Goal: Transaction & Acquisition: Purchase product/service

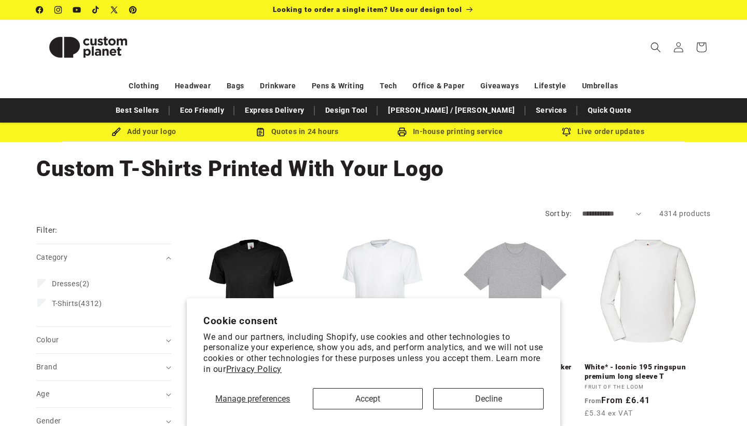
click at [474, 398] on button "Decline" at bounding box center [488, 398] width 111 height 21
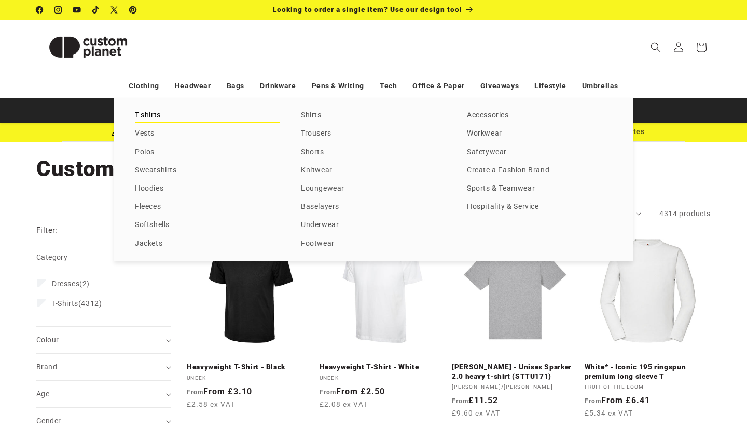
click at [152, 112] on link "T-shirts" at bounding box center [207, 115] width 145 height 14
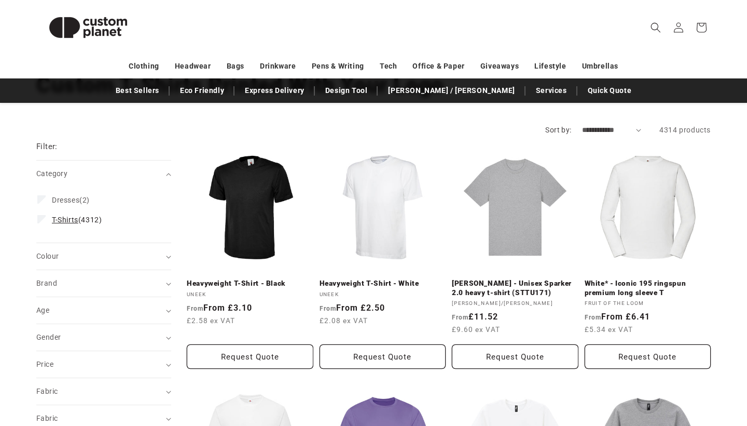
scroll to position [83, 0]
click at [65, 180] on div "Category (0)" at bounding box center [99, 174] width 126 height 11
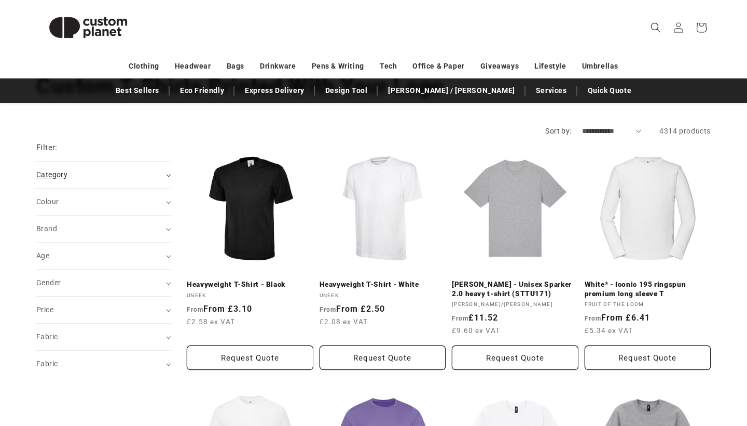
click at [65, 180] on div "Category (0)" at bounding box center [99, 174] width 126 height 11
click at [63, 148] on div "Filter: Remove all" at bounding box center [103, 152] width 135 height 20
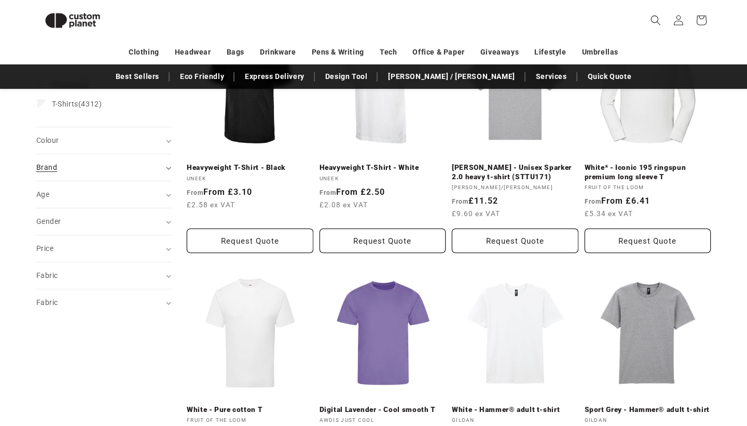
scroll to position [190, 0]
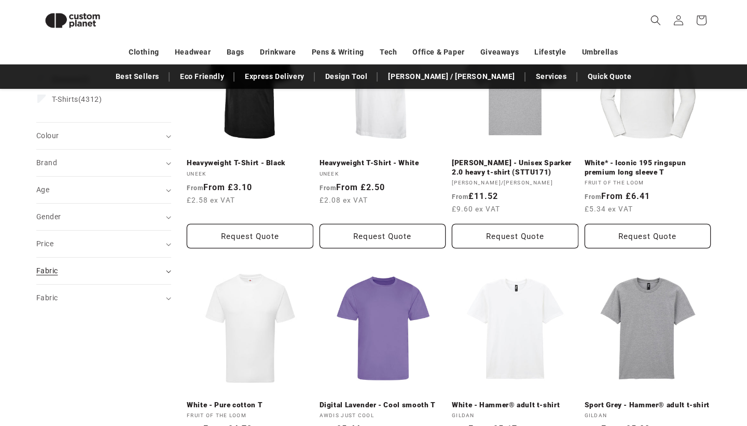
click at [69, 271] on div "Fabric (0)" at bounding box center [99, 270] width 126 height 11
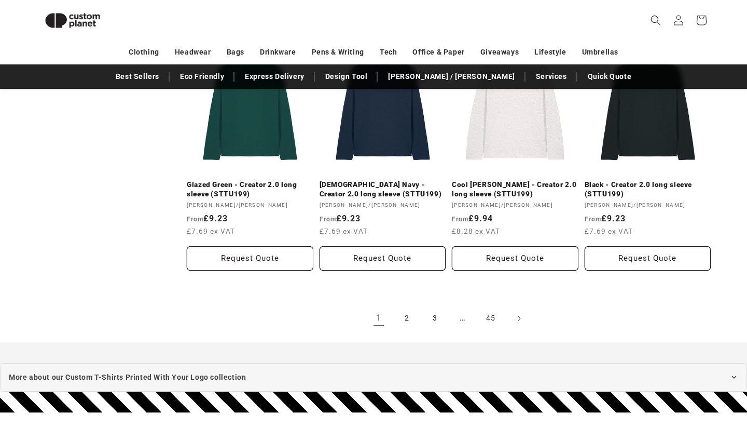
scroll to position [1138, 0]
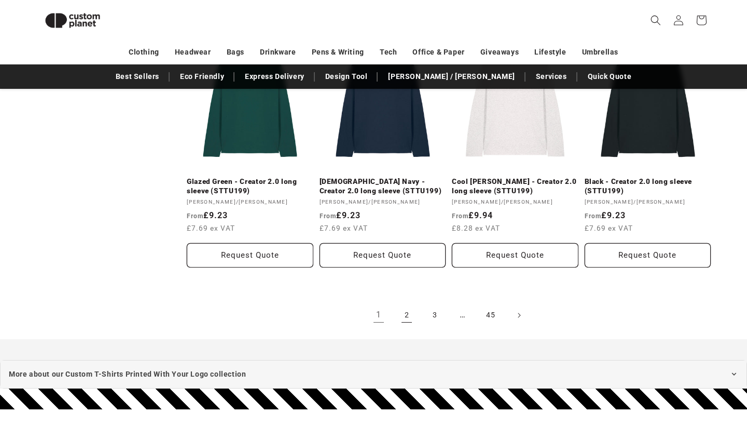
click at [409, 311] on link "2" at bounding box center [406, 315] width 23 height 23
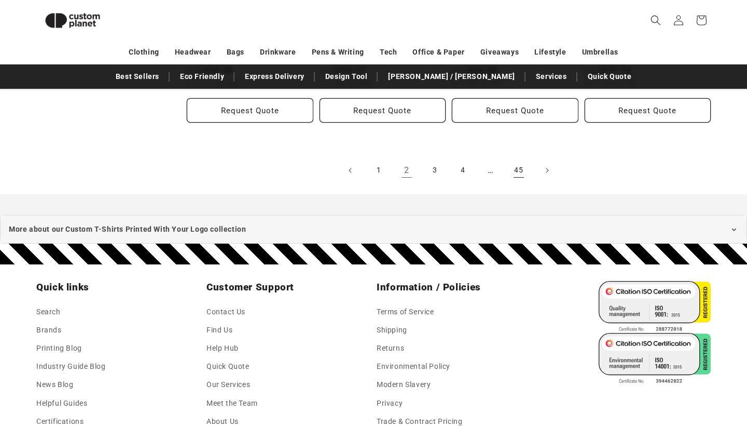
scroll to position [1296, 0]
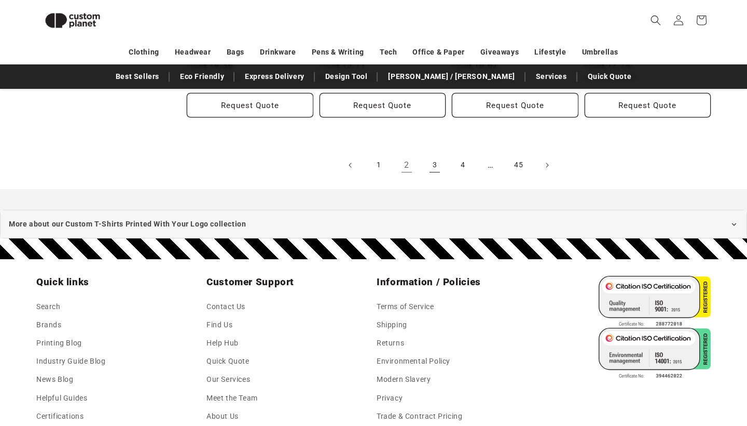
click at [435, 154] on link "3" at bounding box center [435, 165] width 23 height 23
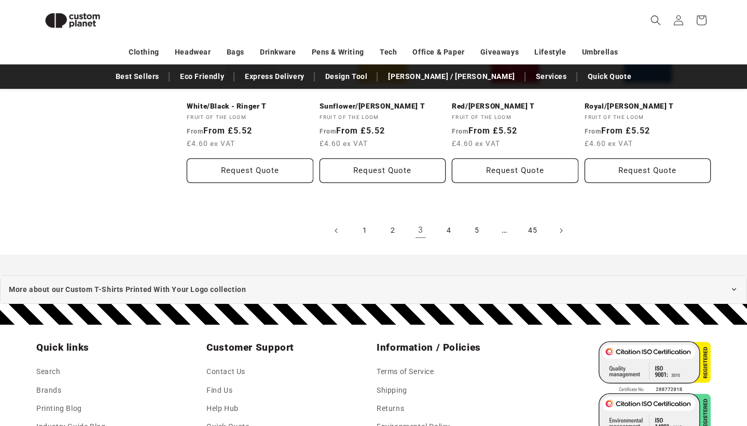
scroll to position [1184, 0]
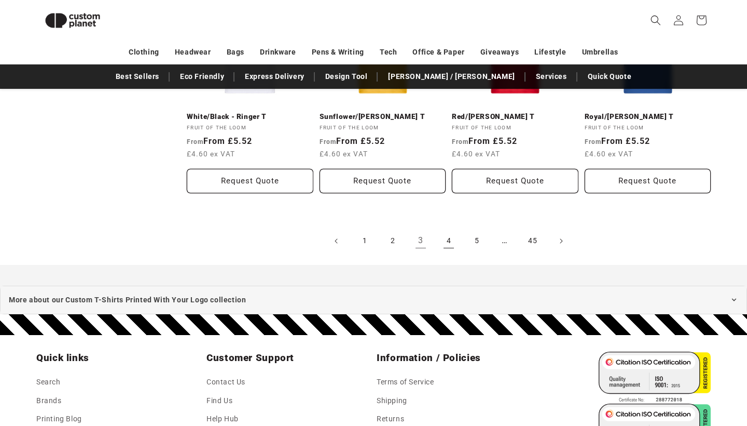
click at [445, 231] on link "4" at bounding box center [449, 240] width 23 height 23
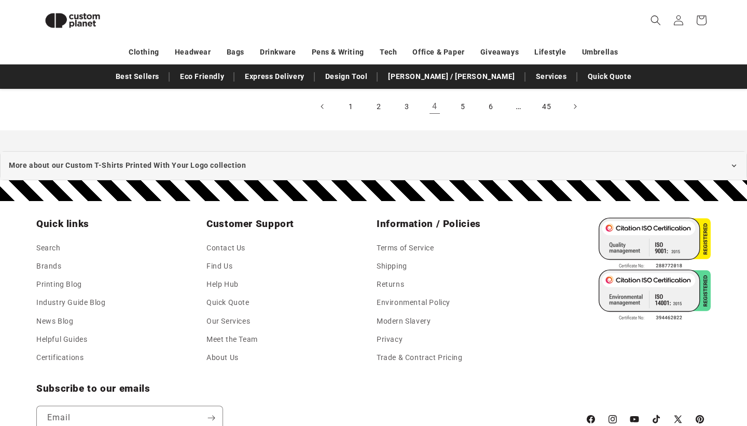
scroll to position [1248, 0]
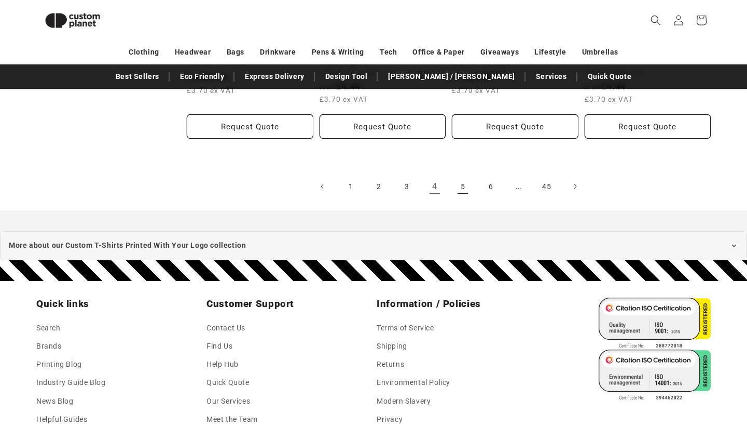
click at [462, 195] on link "5" at bounding box center [463, 186] width 23 height 23
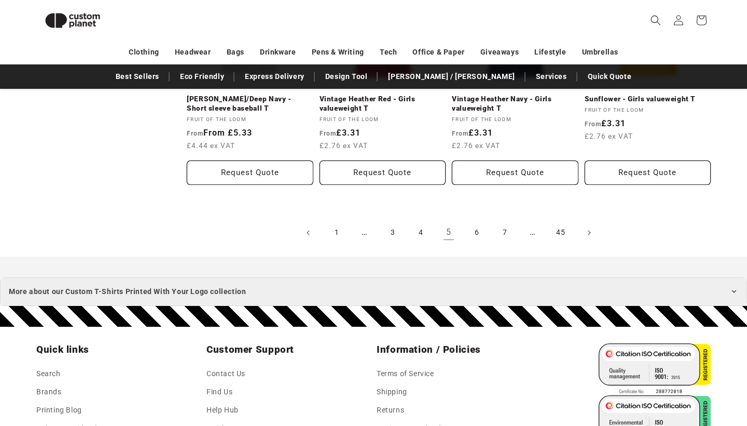
scroll to position [1222, 0]
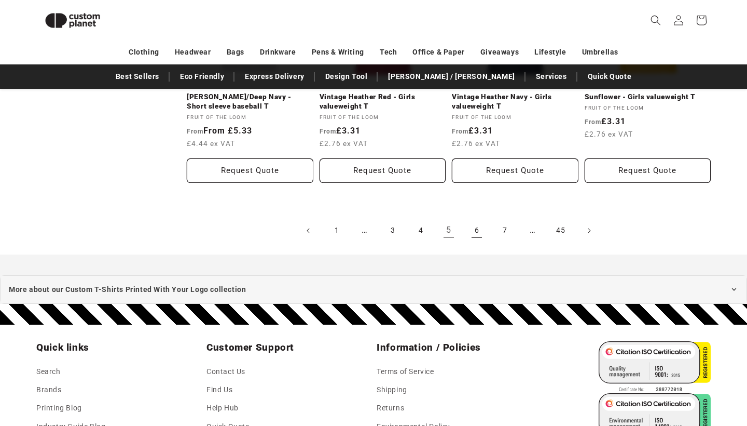
click at [479, 225] on link "6" at bounding box center [477, 230] width 23 height 23
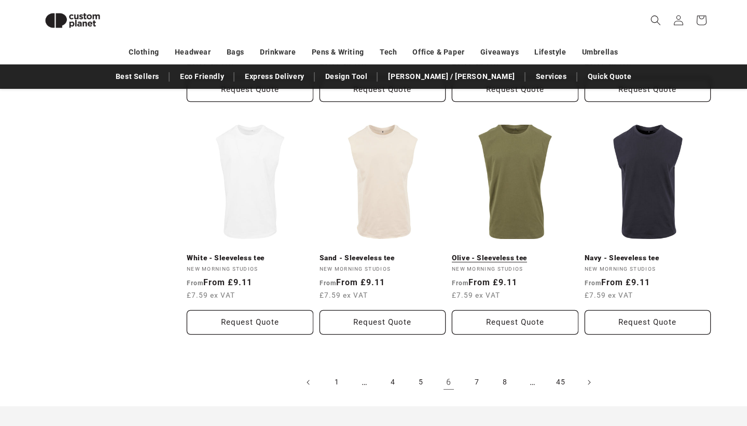
scroll to position [1065, 0]
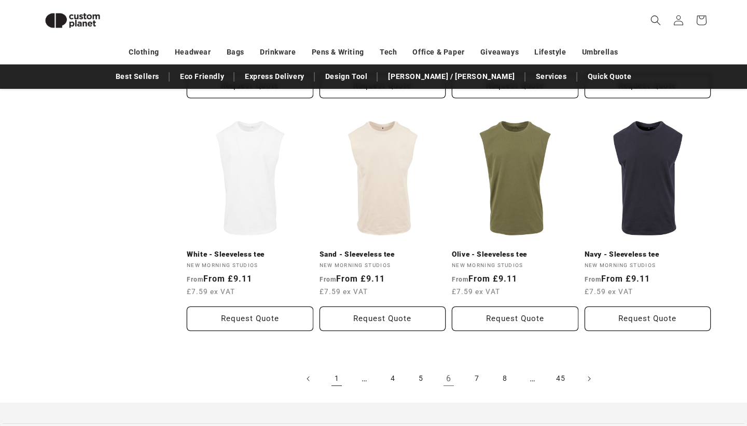
click at [336, 380] on link "1" at bounding box center [336, 378] width 23 height 23
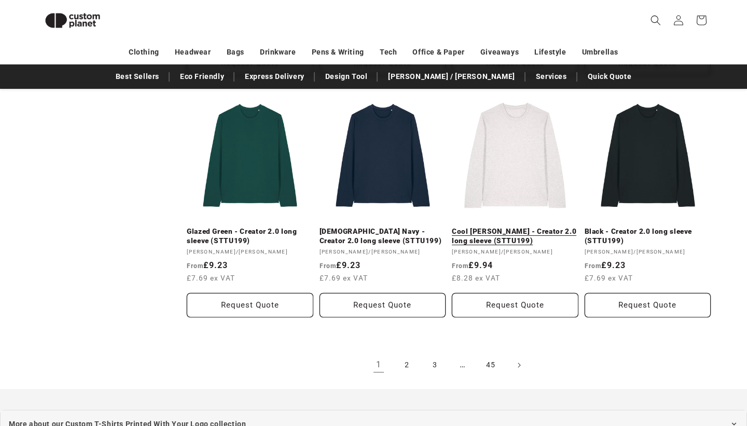
scroll to position [1108, 0]
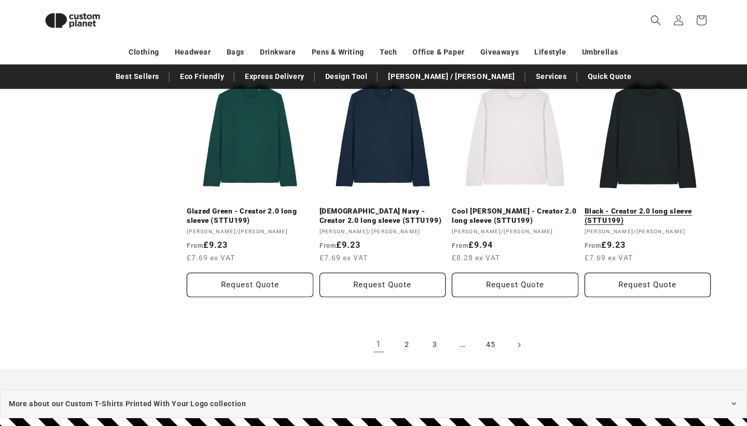
click at [638, 207] on link "Black - Creator 2.0 long sleeve (STTU199)" at bounding box center [648, 216] width 127 height 18
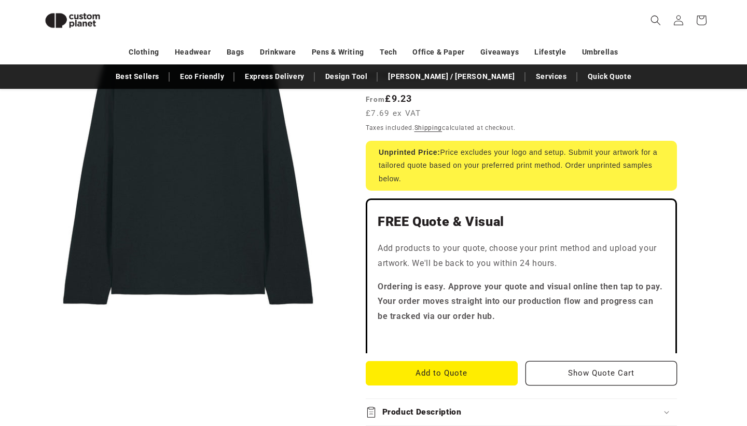
scroll to position [172, 0]
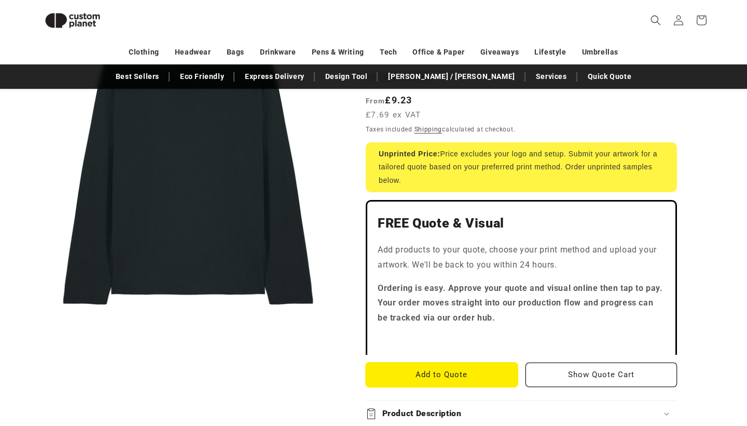
click at [463, 372] on button "Add to Quote" at bounding box center [442, 374] width 152 height 24
